Goal: Contribute content: Contribute content

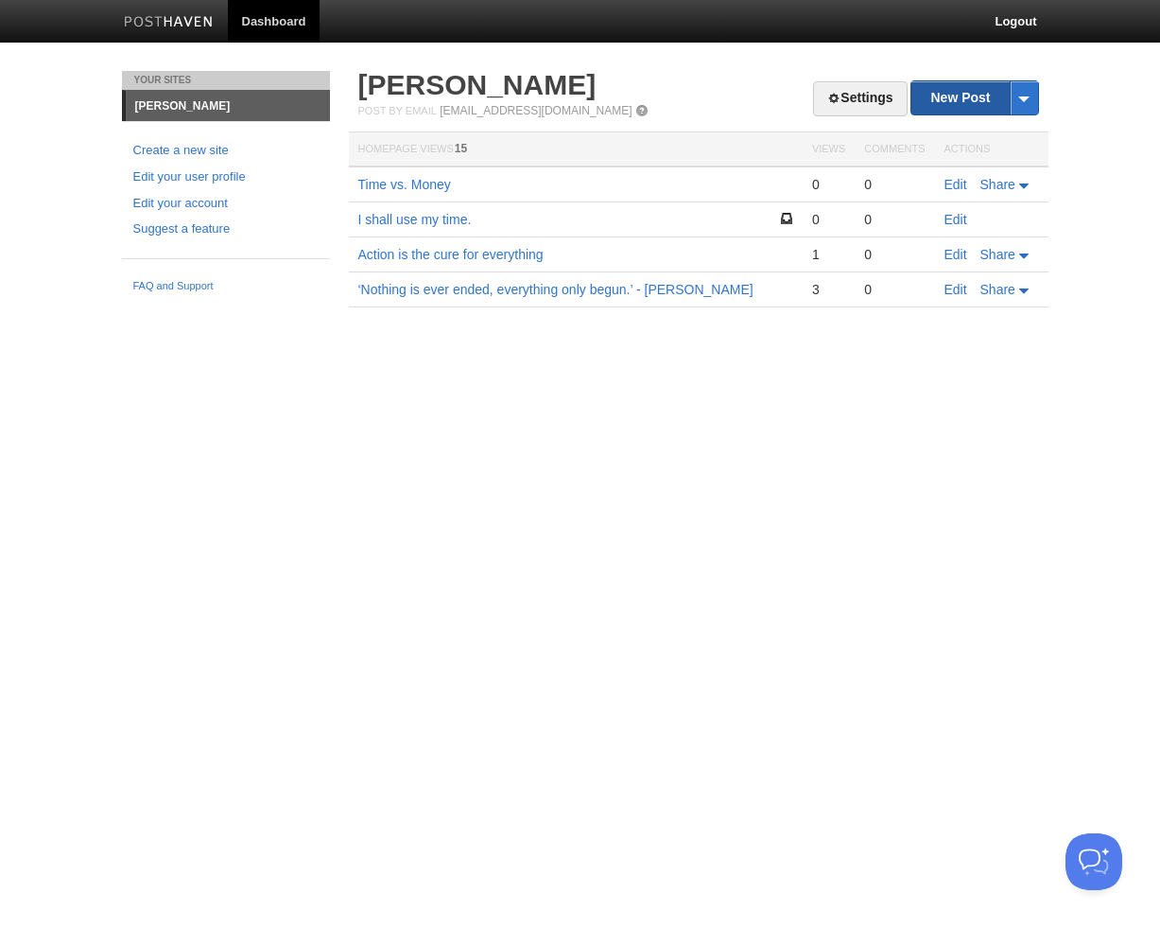
click at [937, 96] on link "New Post" at bounding box center [975, 97] width 126 height 33
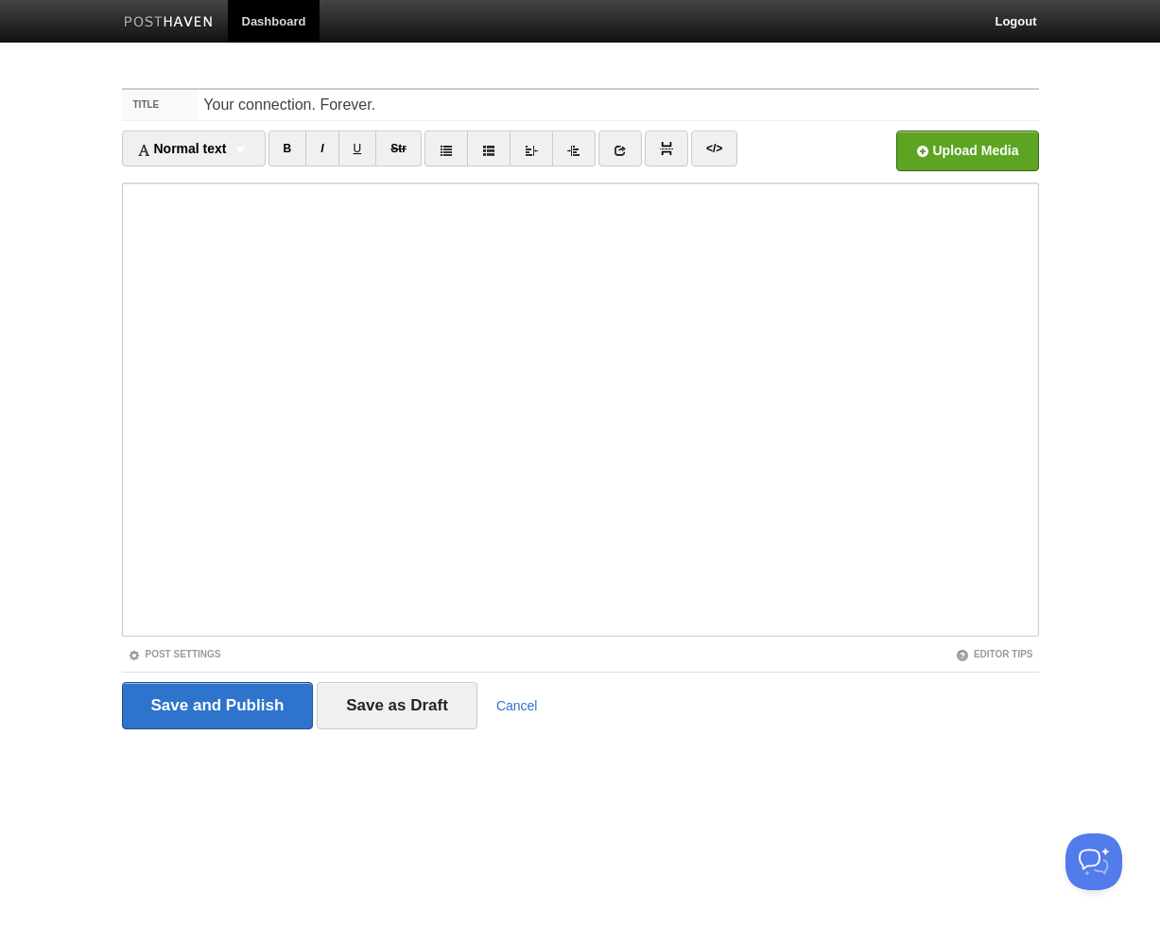
type input "Your connection. Forever."
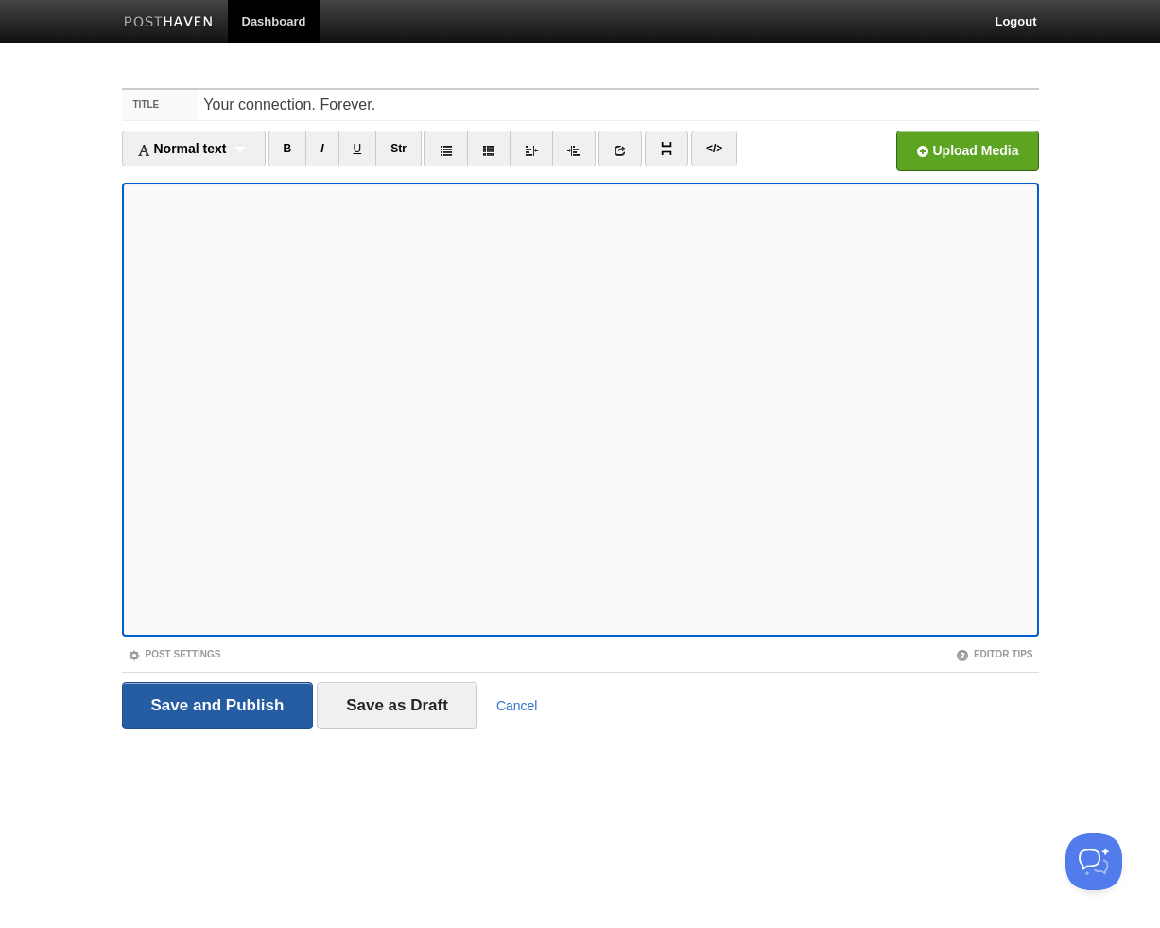
click at [274, 697] on input "Save and Publish" at bounding box center [218, 705] width 192 height 47
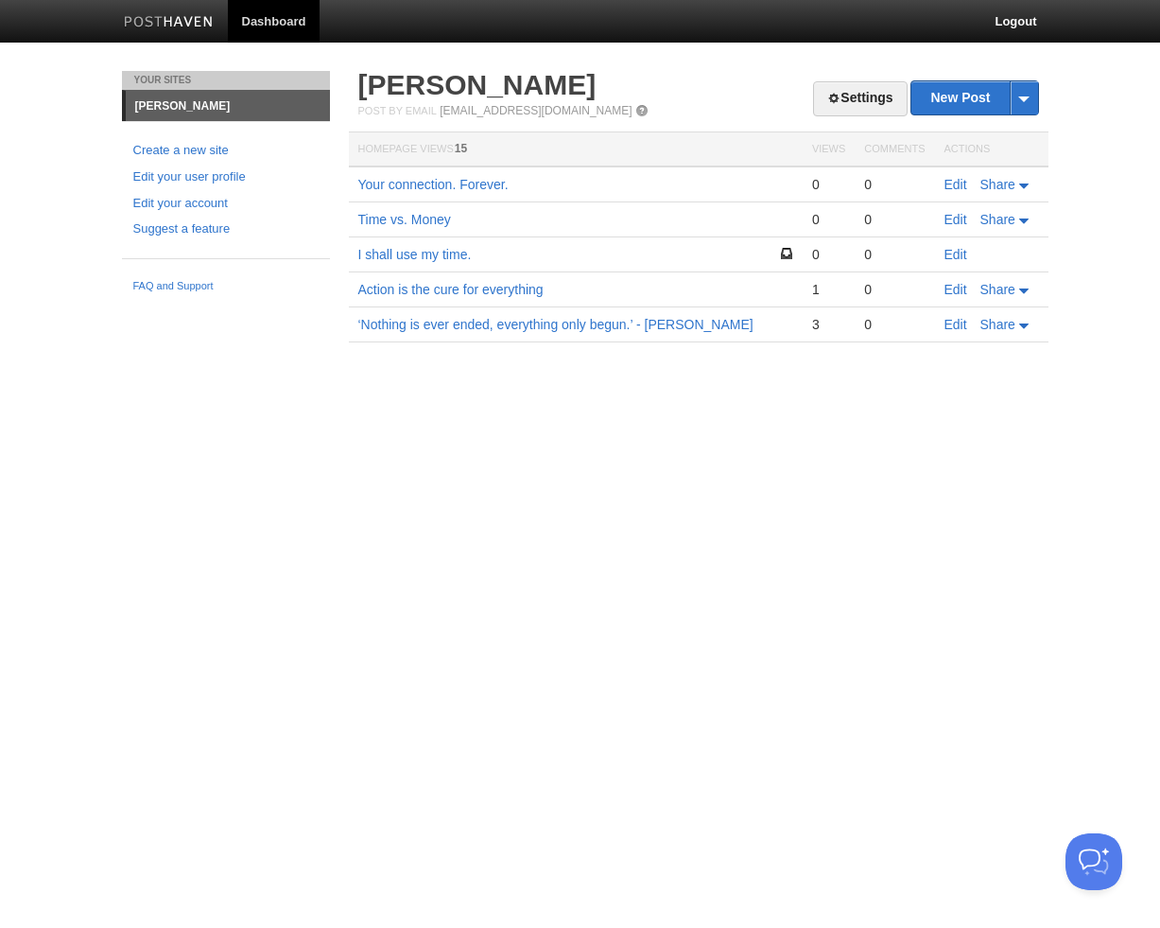
click at [191, 21] on img at bounding box center [169, 23] width 90 height 14
click at [1026, 92] on span at bounding box center [1024, 97] width 28 height 33
click at [451, 182] on link "Your connection. Forever." at bounding box center [433, 184] width 150 height 15
